Goal: Check status

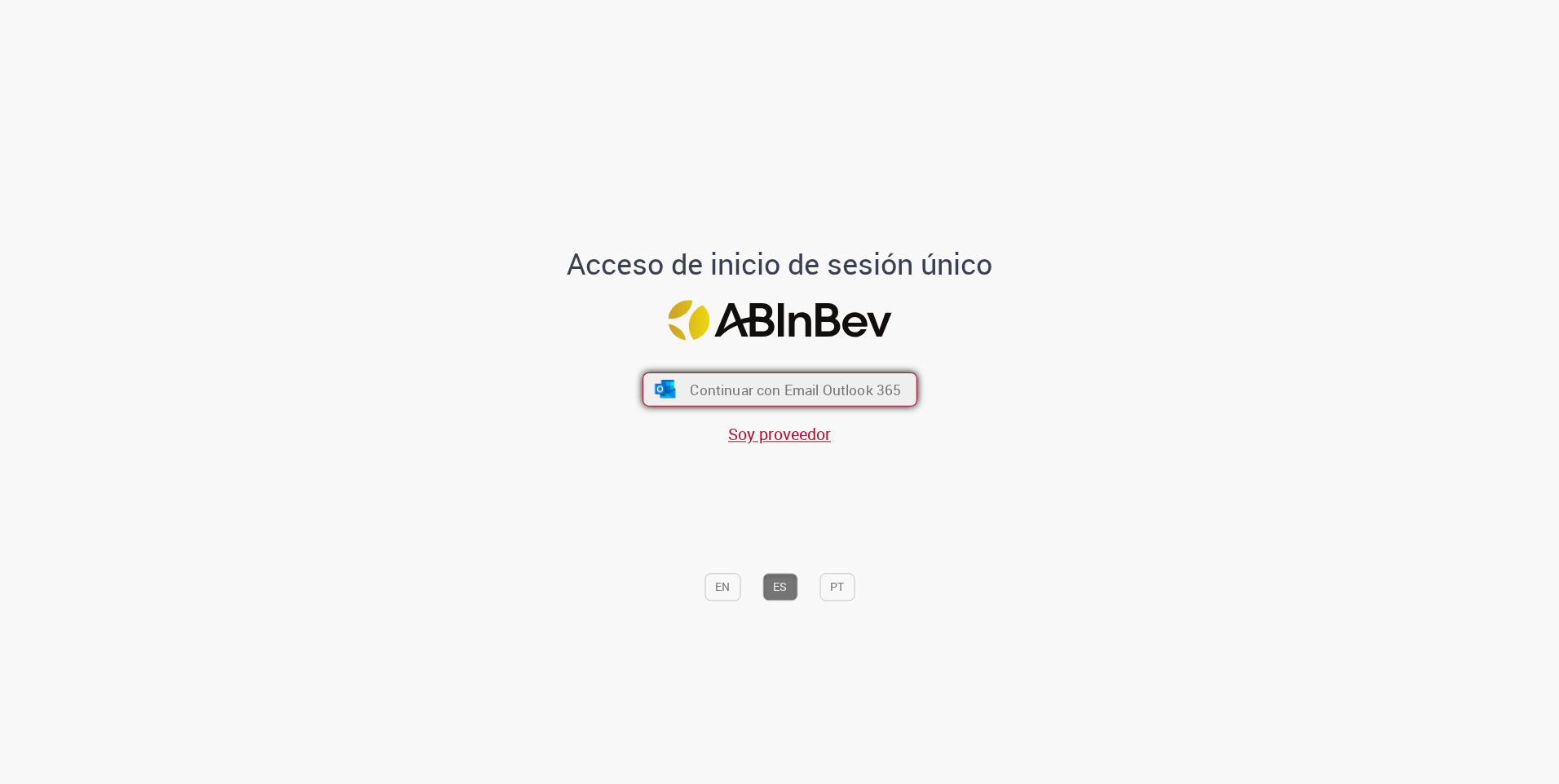
click at [888, 378] on button "Continuar con Email Outlook 365" at bounding box center [779, 390] width 275 height 34
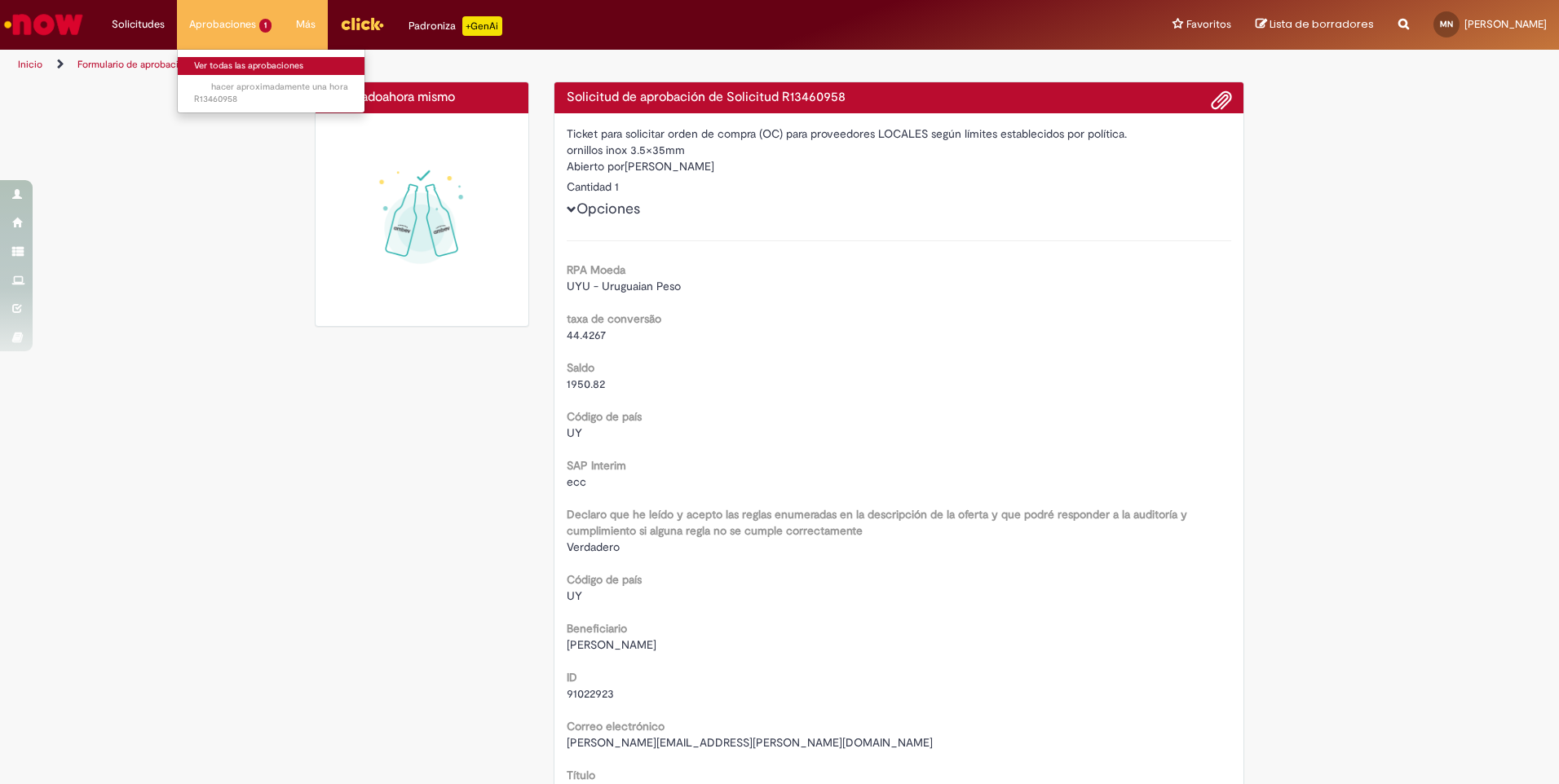
click at [220, 65] on link "Ver todas las aprobaciones" at bounding box center [271, 66] width 186 height 18
